Goal: Find specific page/section: Find specific page/section

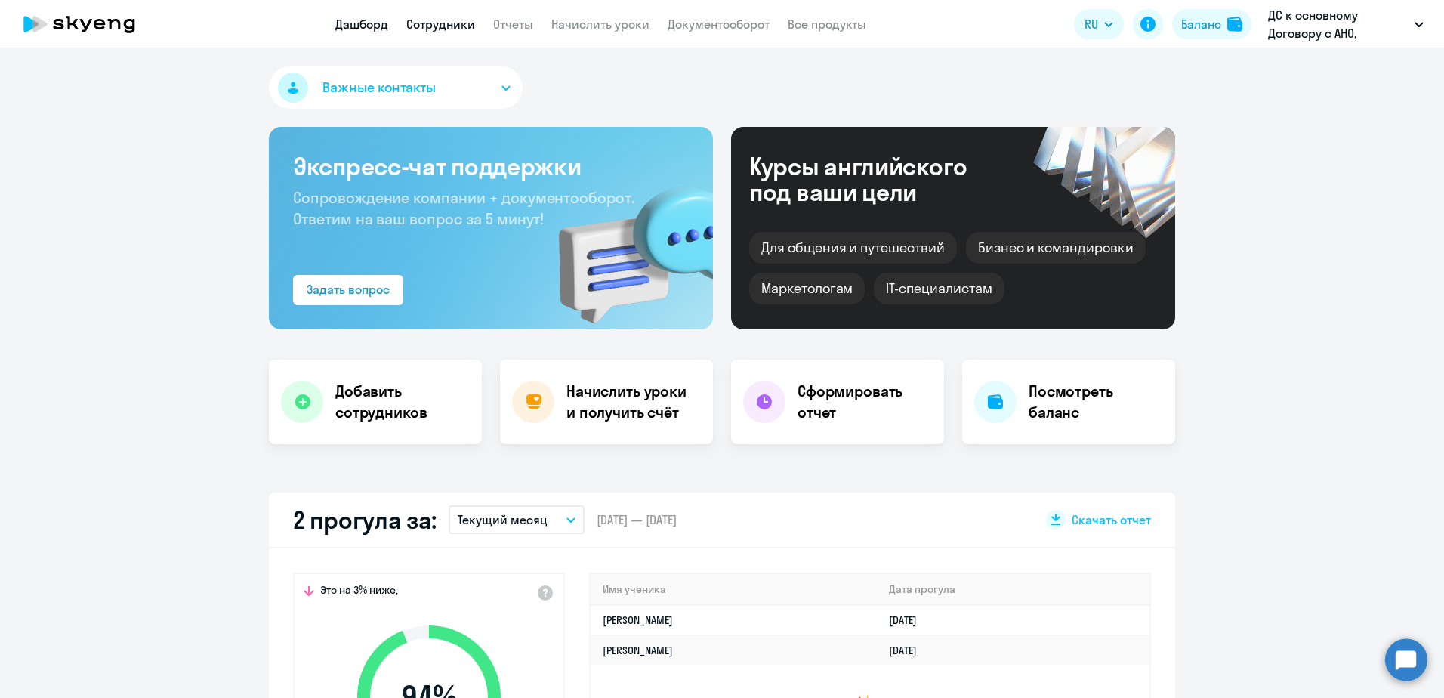
click at [450, 29] on link "Сотрудники" at bounding box center [440, 24] width 69 height 15
select select "30"
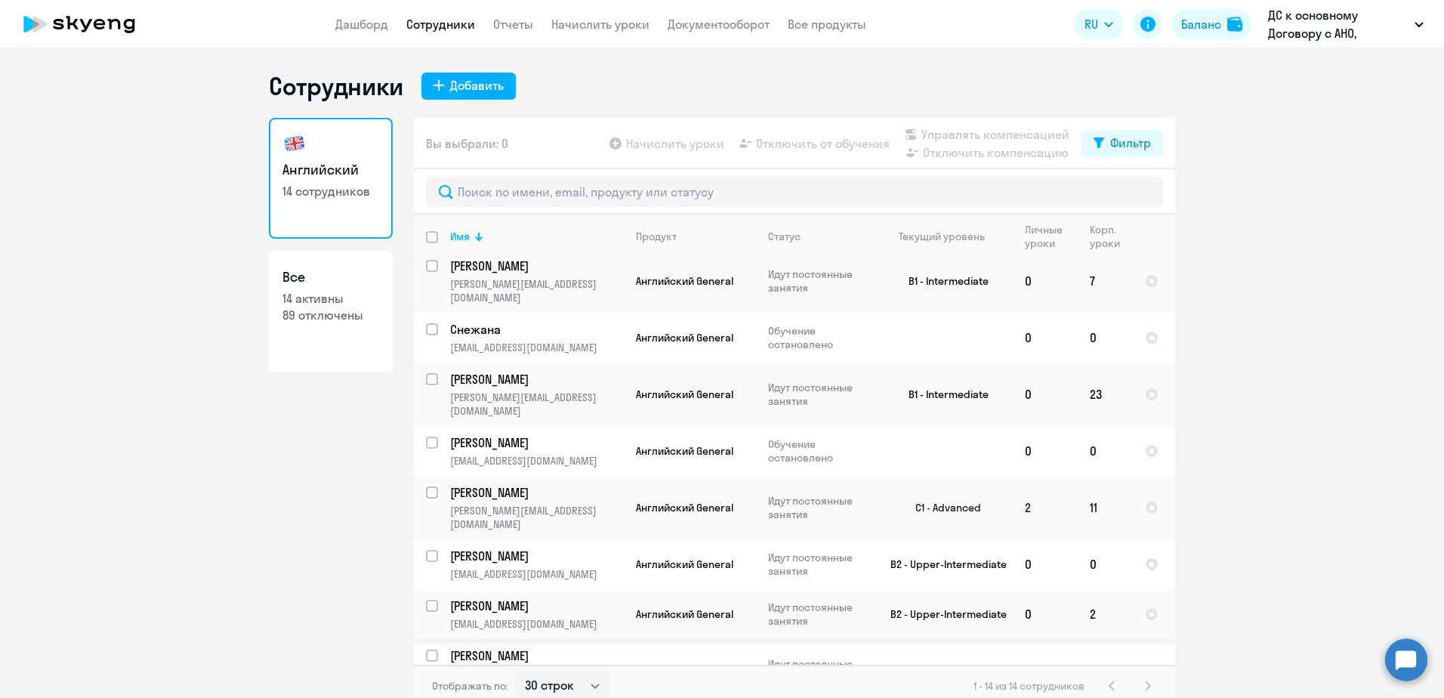
scroll to position [292, 0]
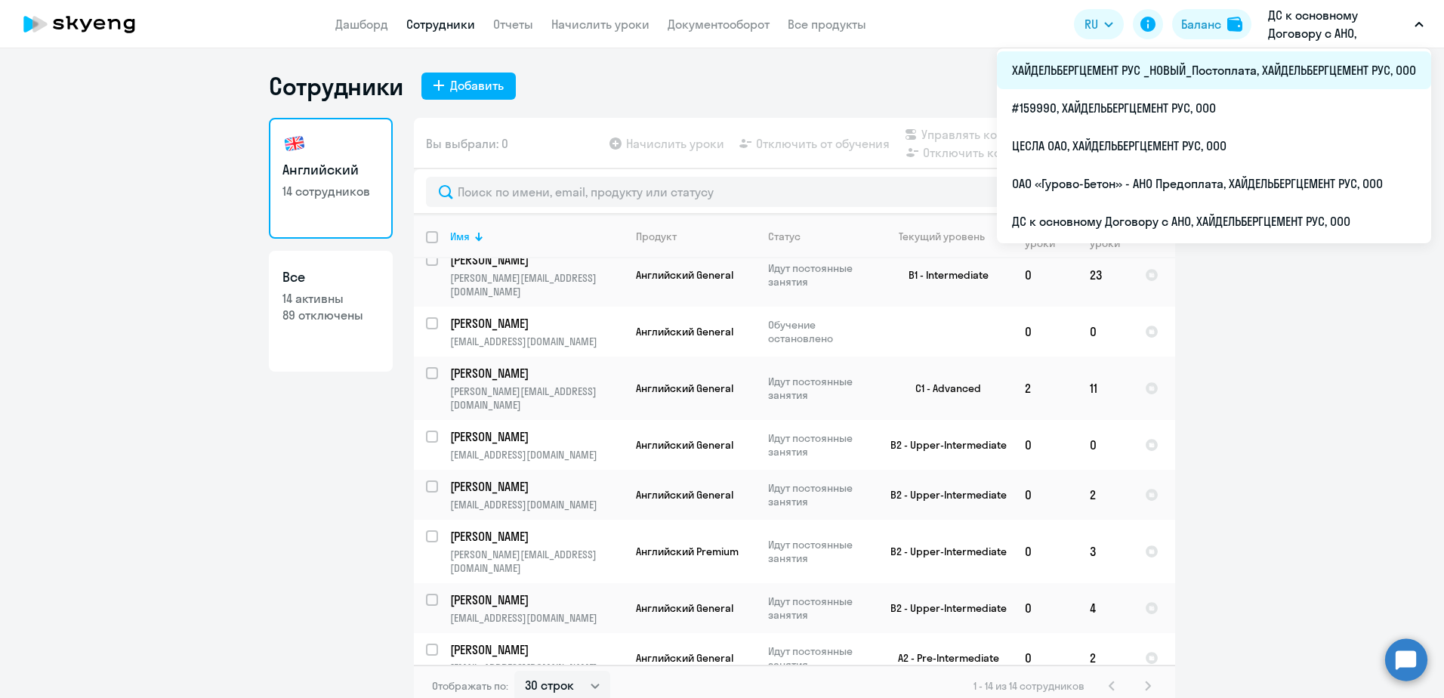
click at [1165, 80] on li "ХАЙДЕЛЬБЕРГЦЕМЕНТ РУС _НОВЫЙ_Постоплата, ХАЙДЕЛЬБЕРГЦЕМЕНТ РУС, ООО" at bounding box center [1214, 70] width 434 height 38
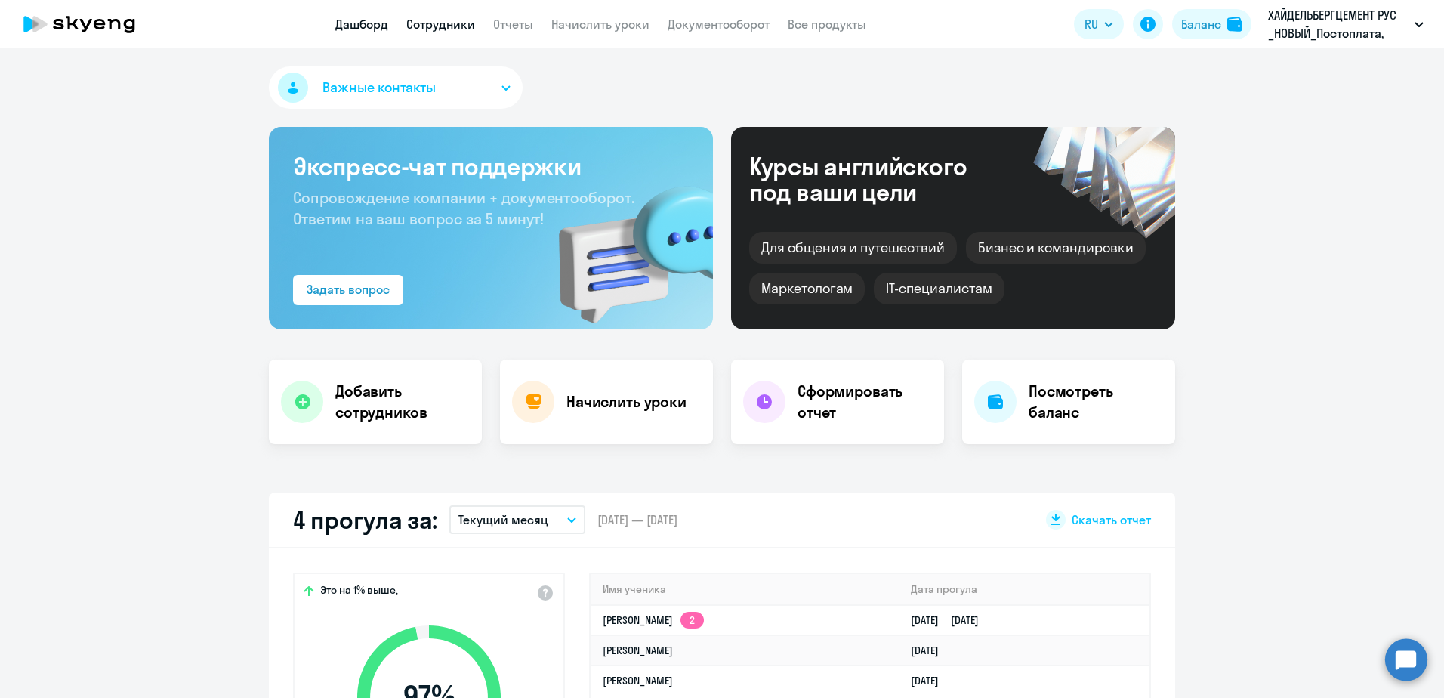
click at [426, 22] on link "Сотрудники" at bounding box center [440, 24] width 69 height 15
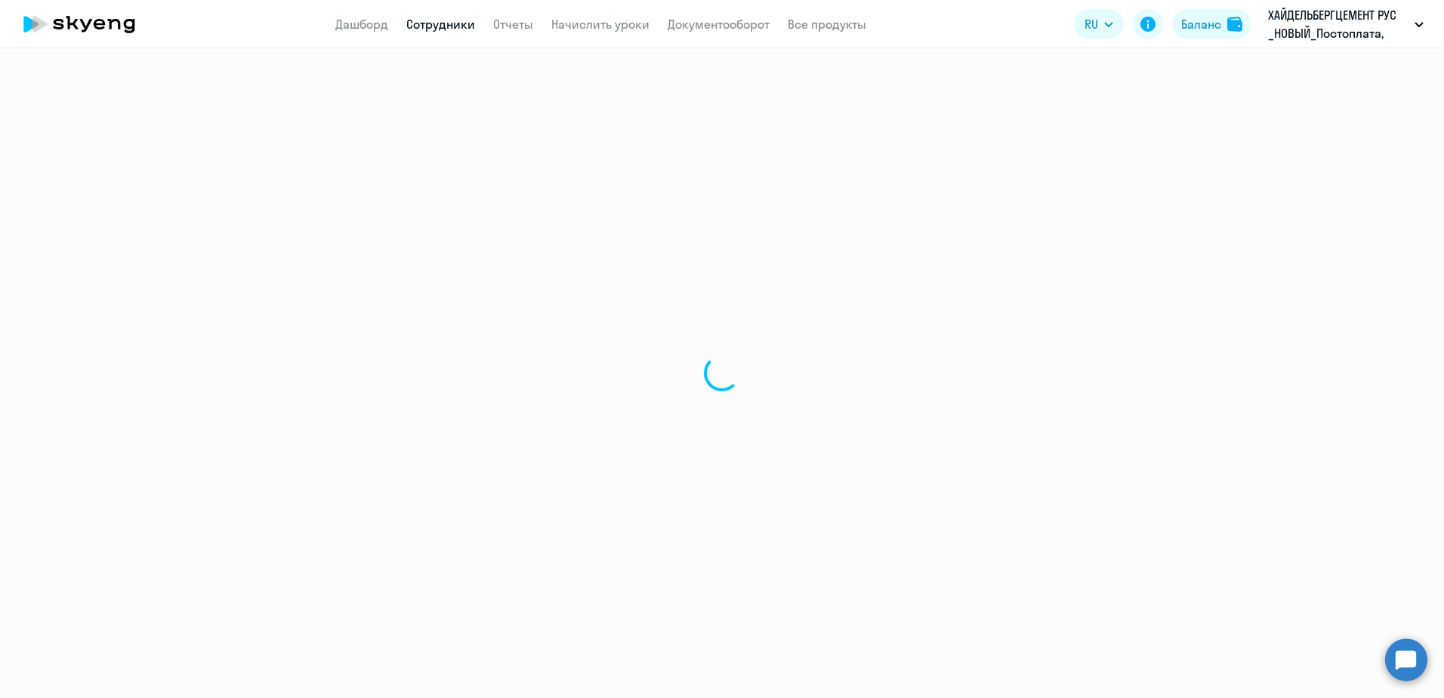
select select "30"
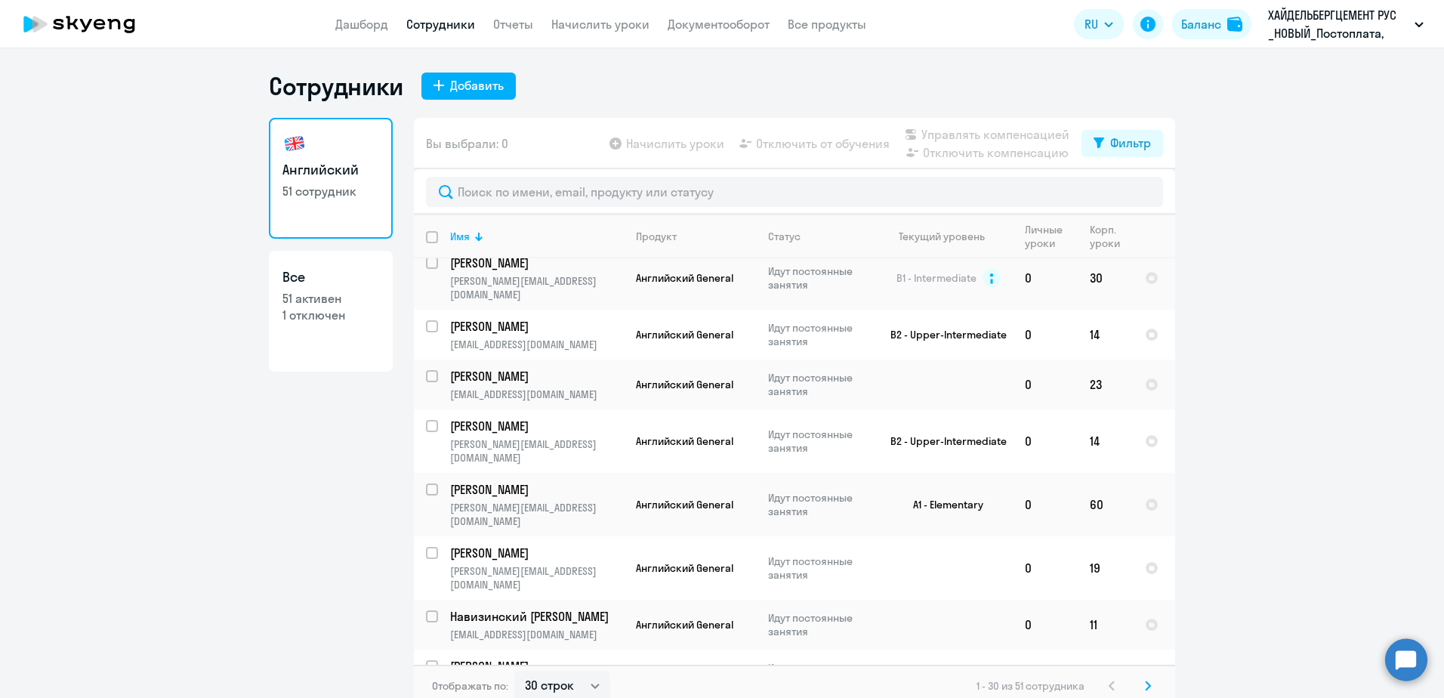
scroll to position [1089, 0]
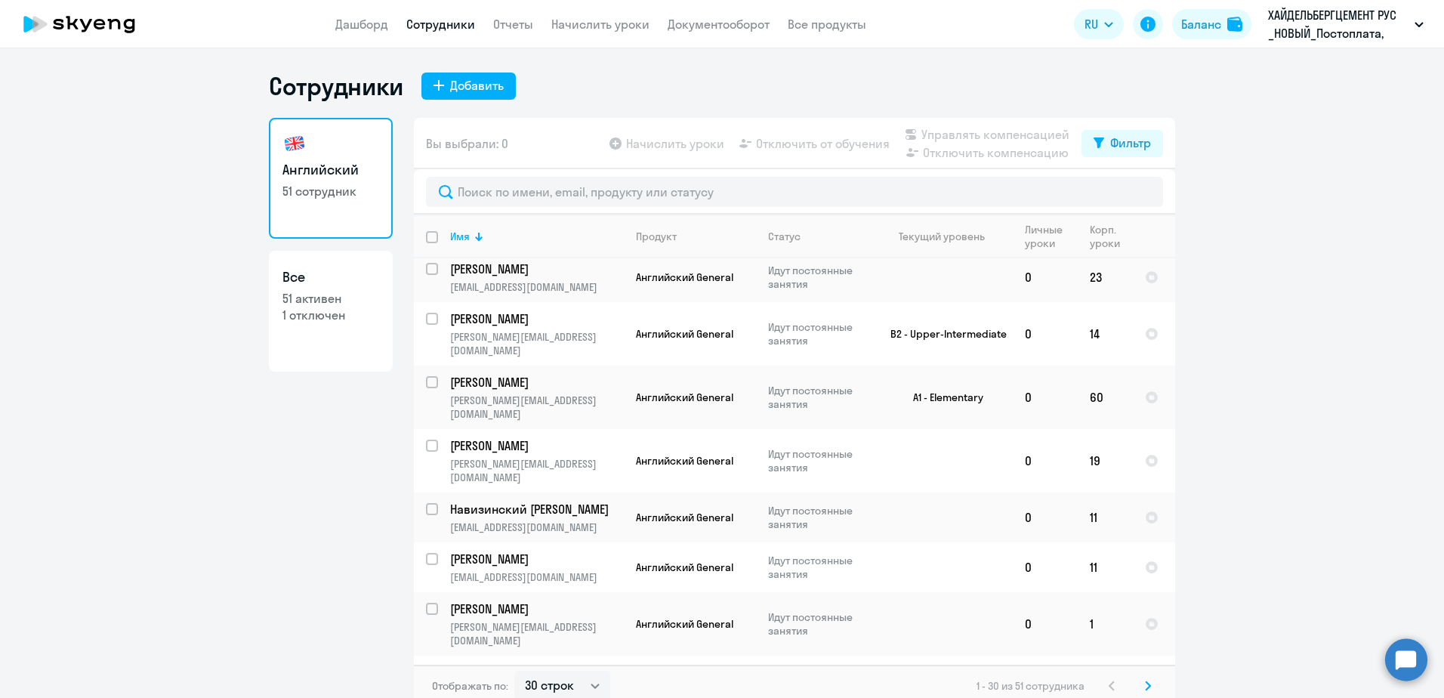
click at [1146, 688] on icon at bounding box center [1148, 685] width 5 height 8
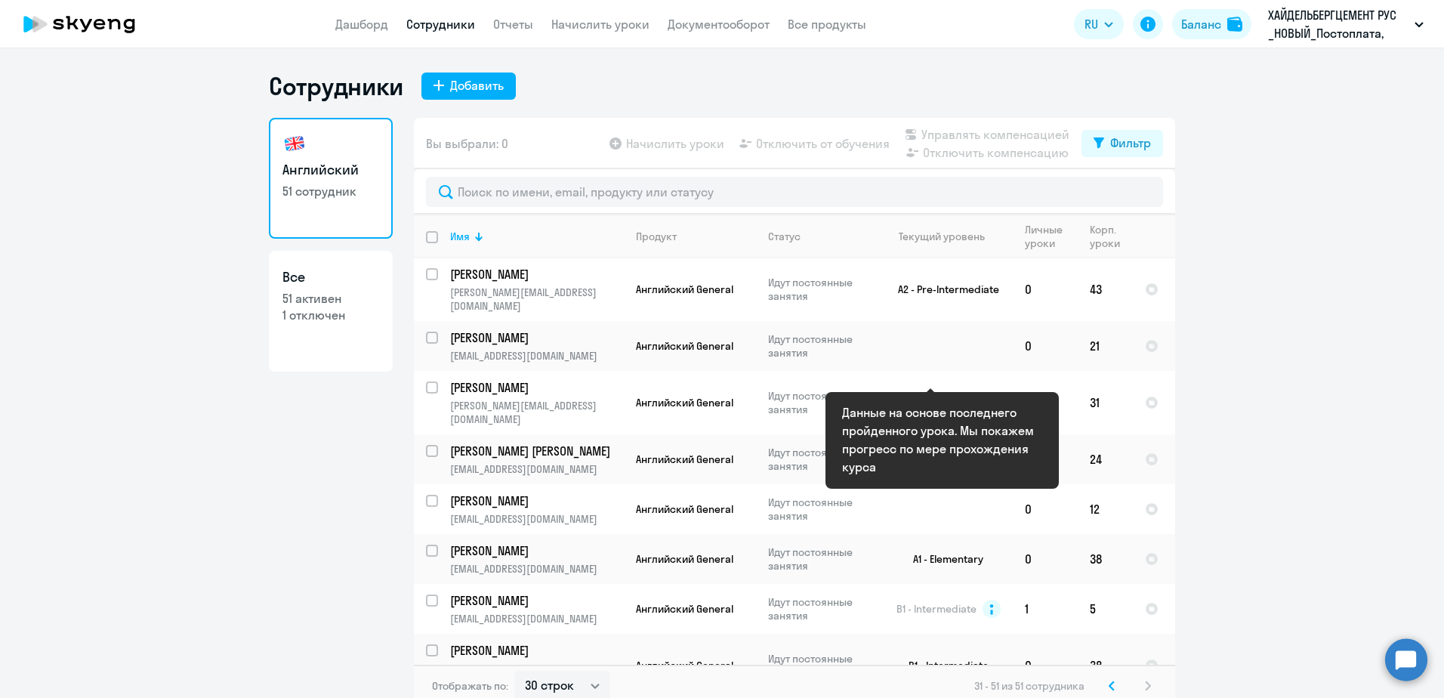
scroll to position [0, 0]
